Goal: Transaction & Acquisition: Purchase product/service

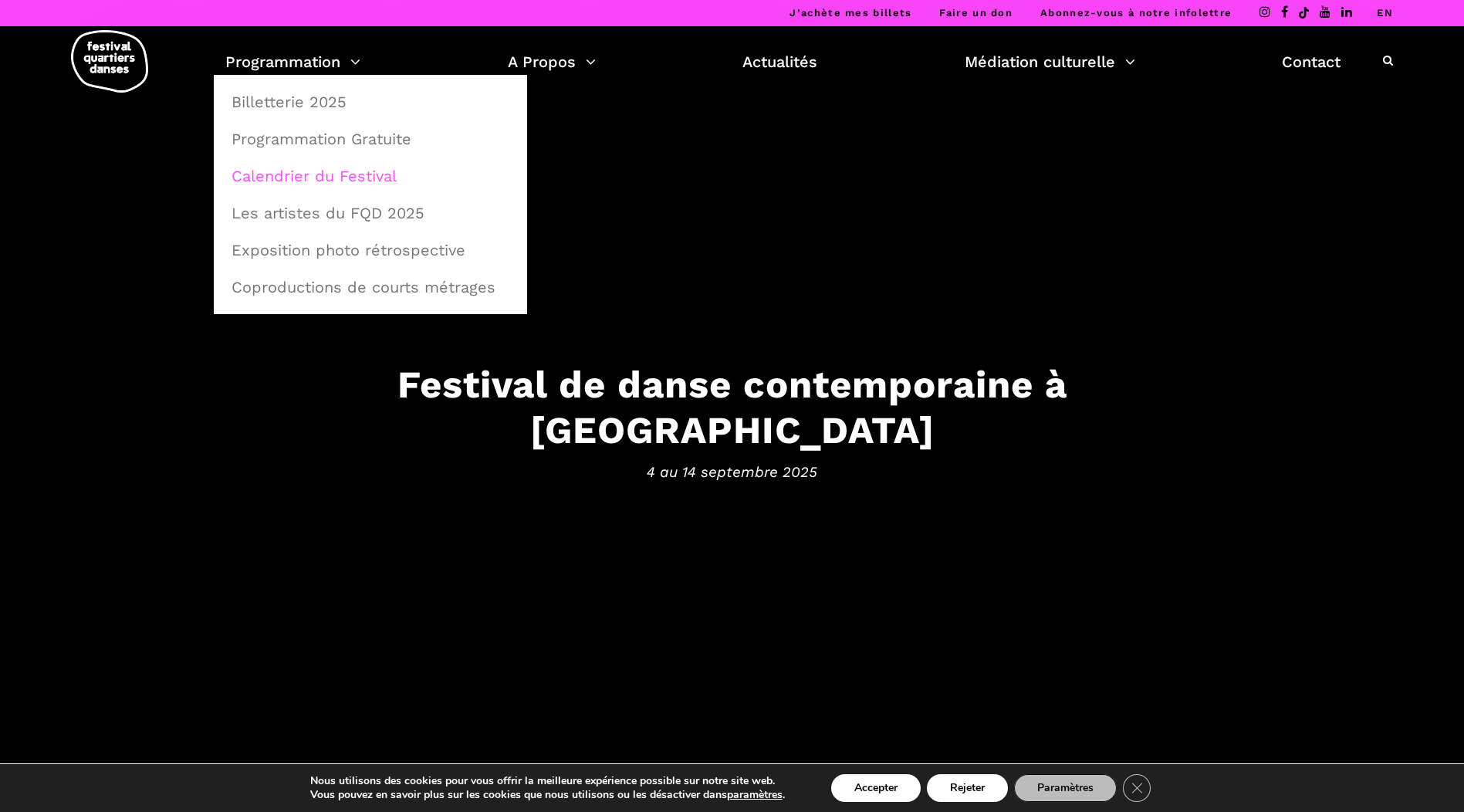
click at [312, 176] on link "Calendrier du Festival" at bounding box center [370, 176] width 296 height 36
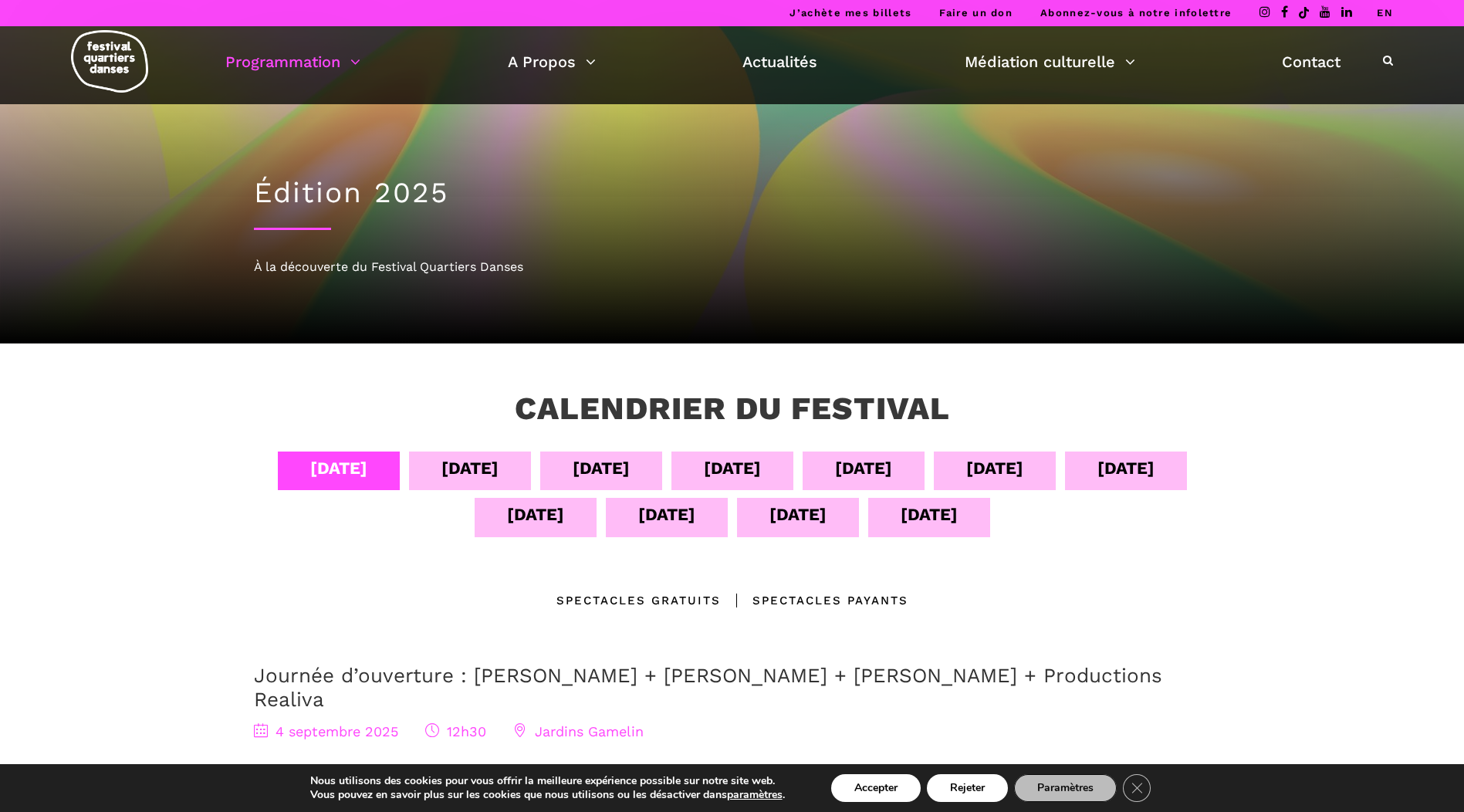
click at [861, 464] on div "[DATE]" at bounding box center [864, 468] width 58 height 27
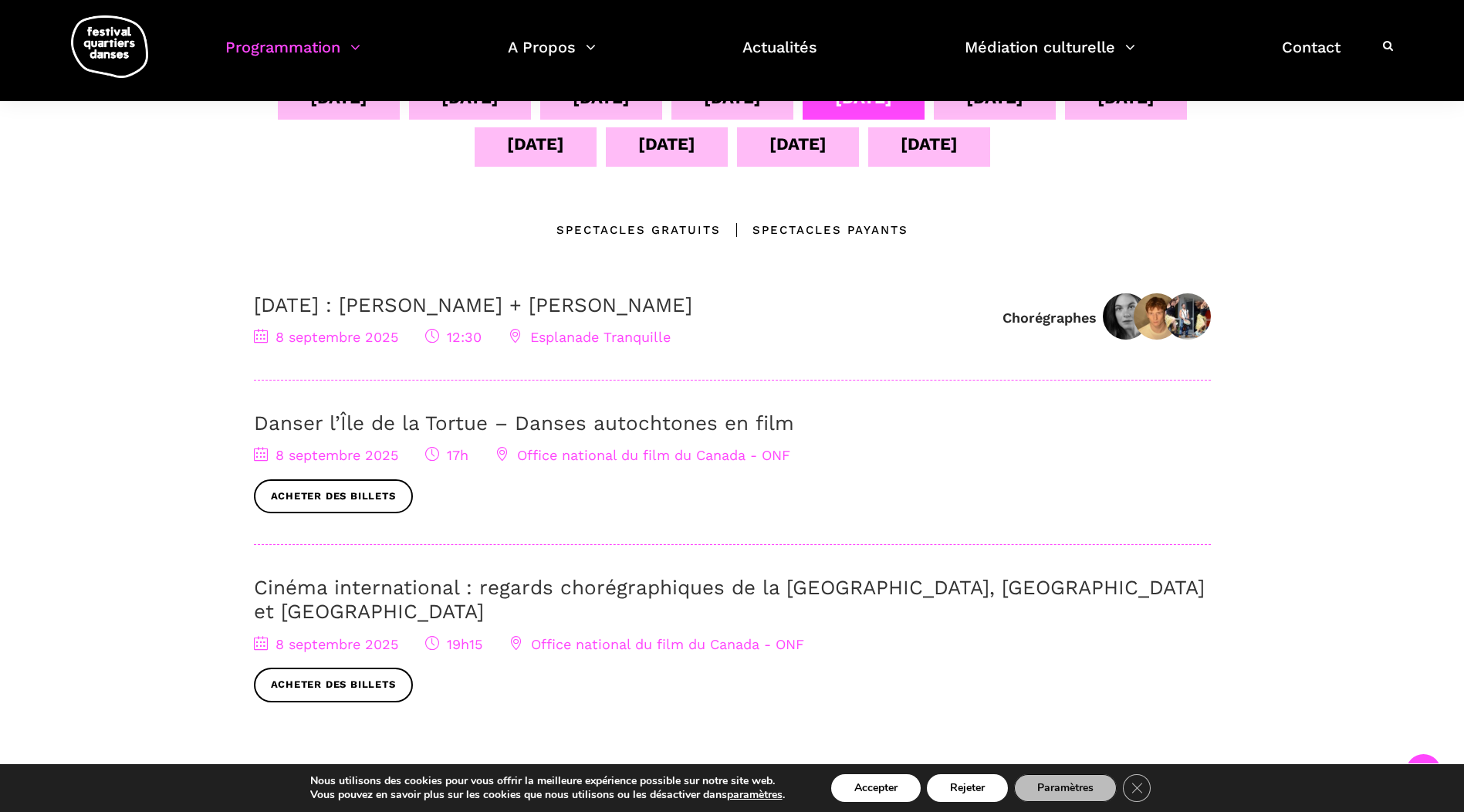
scroll to position [369, 0]
click at [366, 579] on link "Cinéma international : regards chorégraphiques de la [GEOGRAPHIC_DATA], [GEOGRA…" at bounding box center [729, 600] width 951 height 47
click at [313, 510] on link "Acheter des billets" at bounding box center [333, 497] width 159 height 35
click at [668, 425] on link "Danser l’Île de la Tortue – Danses autochtones en film" at bounding box center [524, 423] width 540 height 24
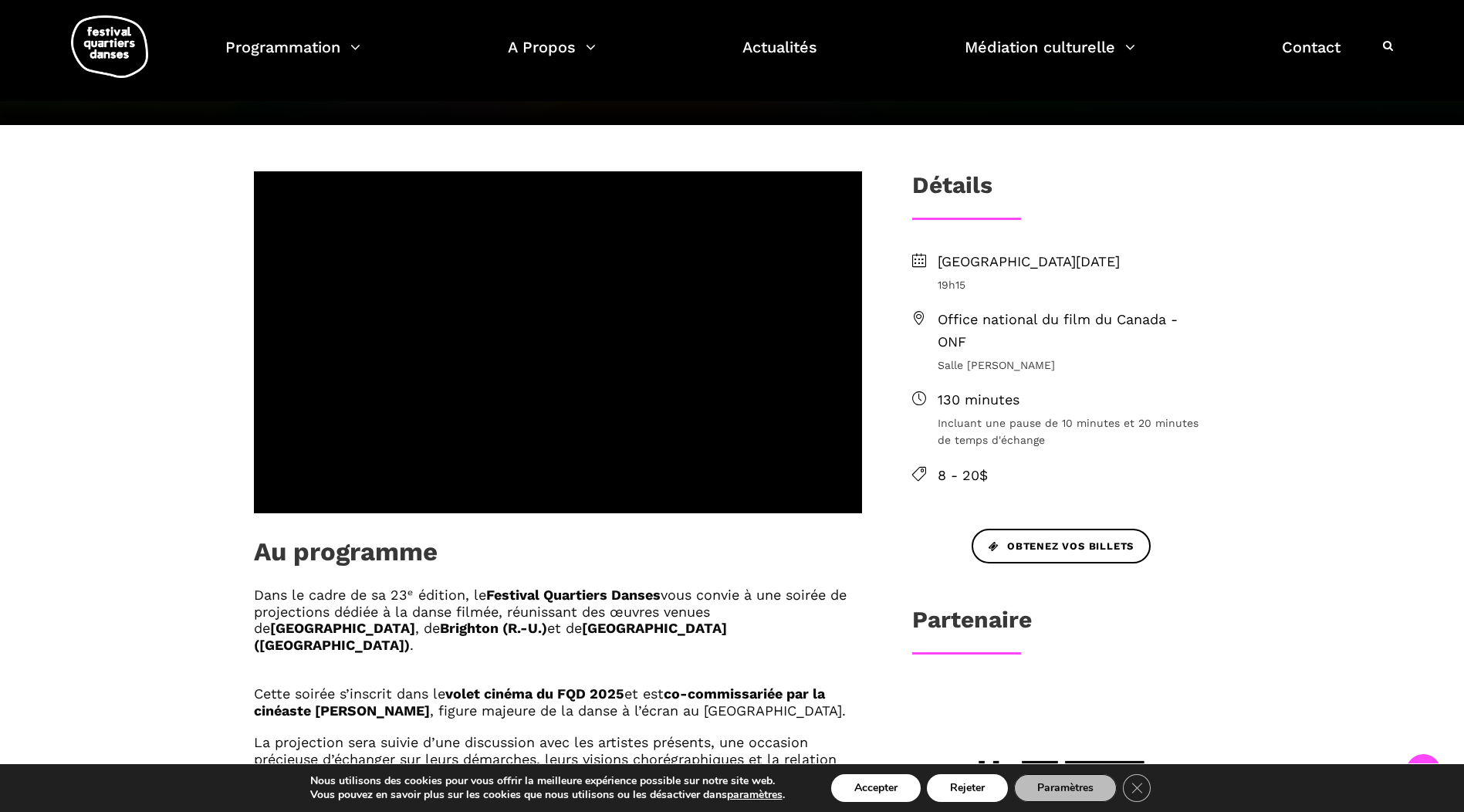
scroll to position [435, 0]
